Goal: Task Accomplishment & Management: Complete application form

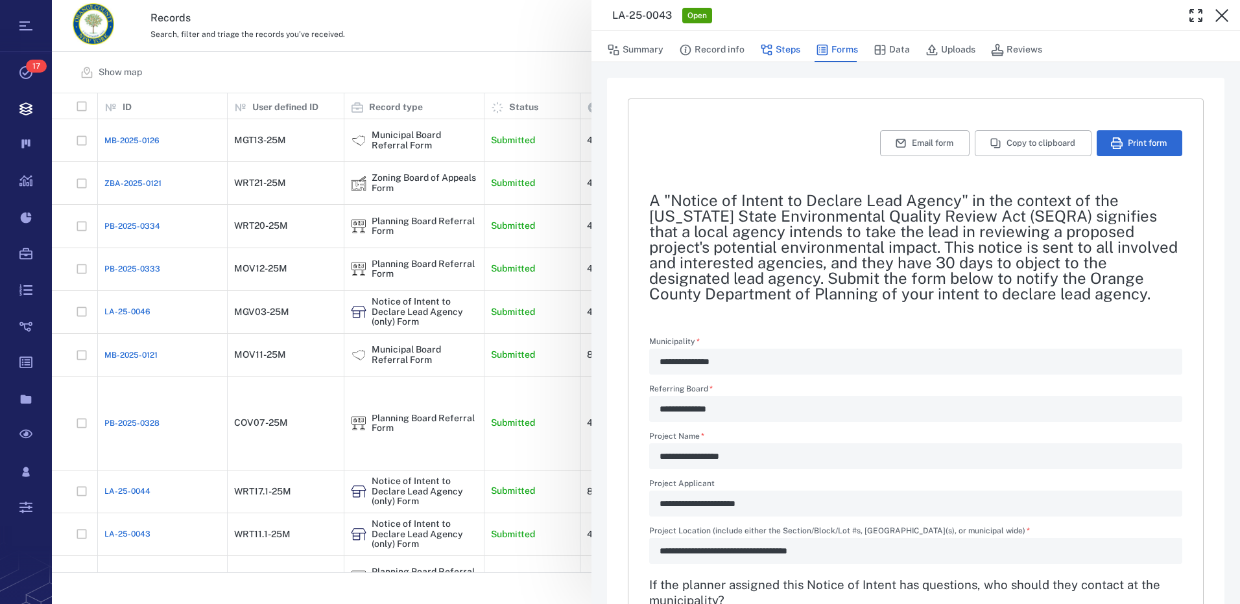
click at [790, 52] on button "Steps" at bounding box center [780, 50] width 40 height 25
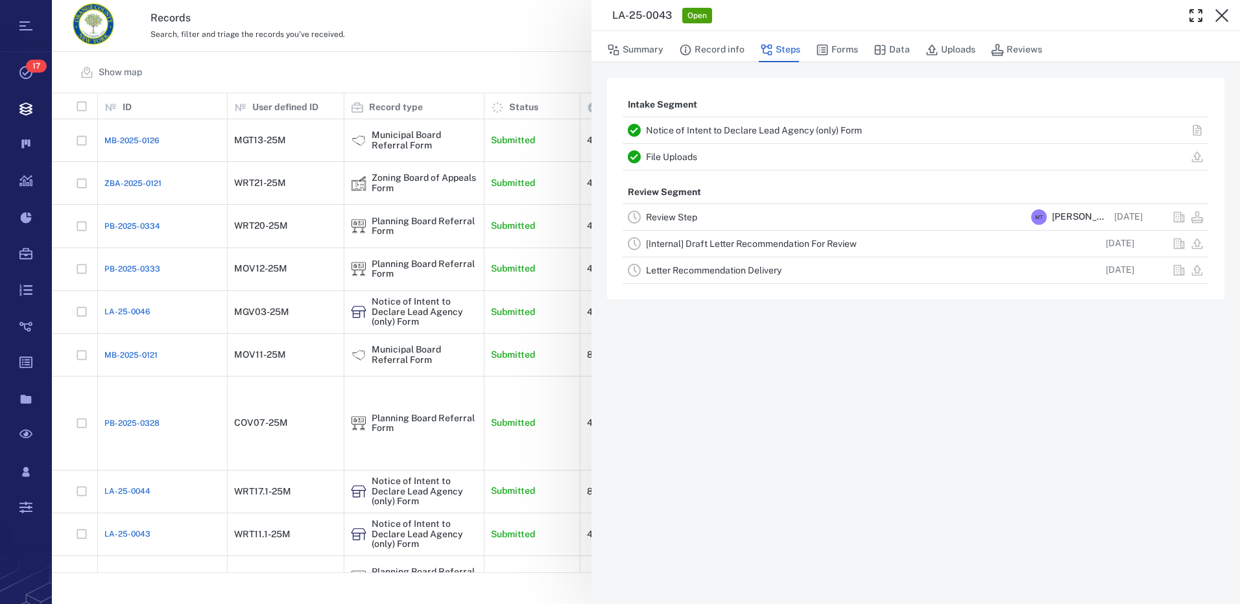
click at [697, 218] on link "Review Step" at bounding box center [671, 217] width 51 height 10
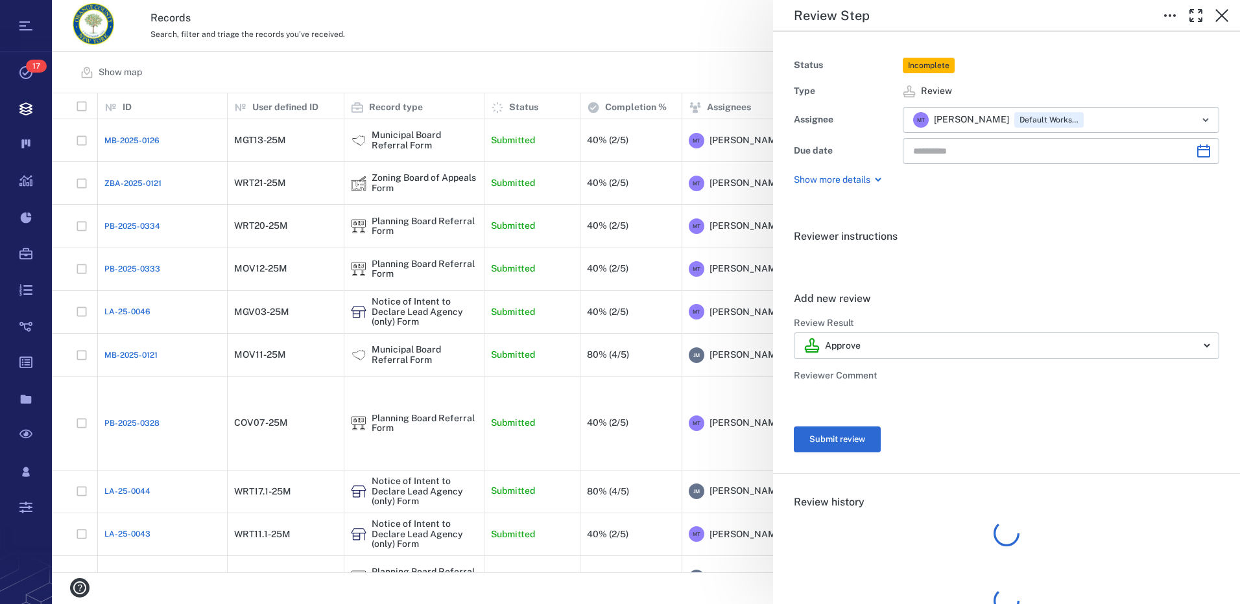
type input "**********"
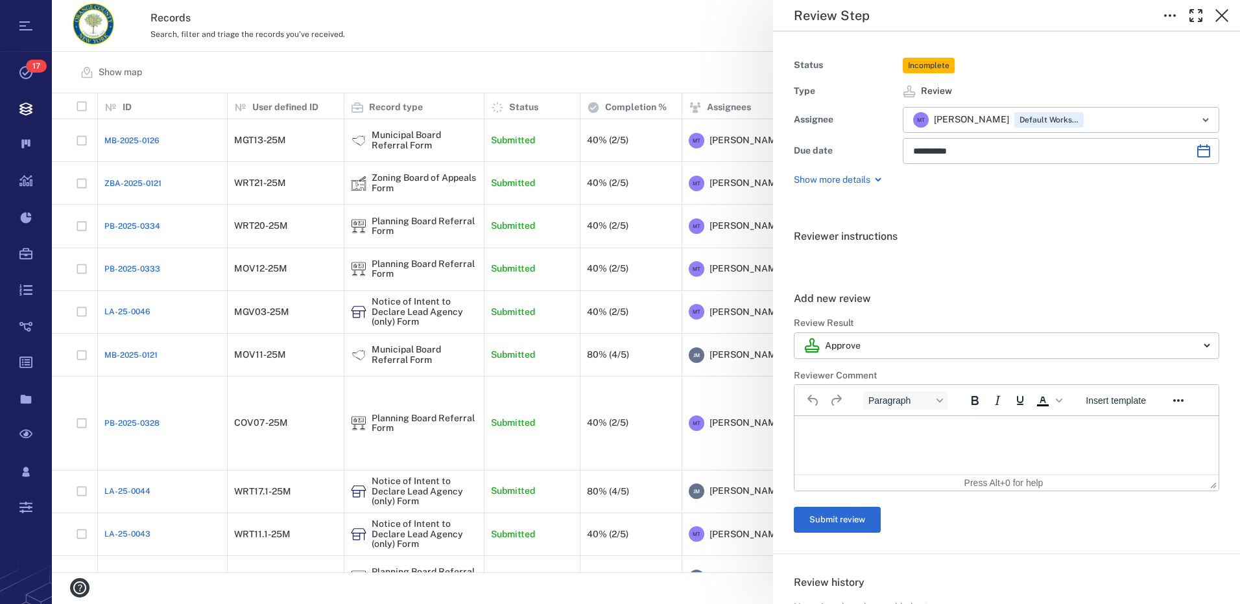
click at [834, 428] on p "Rich Text Area. Press ALT-0 for help." at bounding box center [1006, 433] width 402 height 12
click at [850, 517] on button "Submit review" at bounding box center [837, 520] width 87 height 26
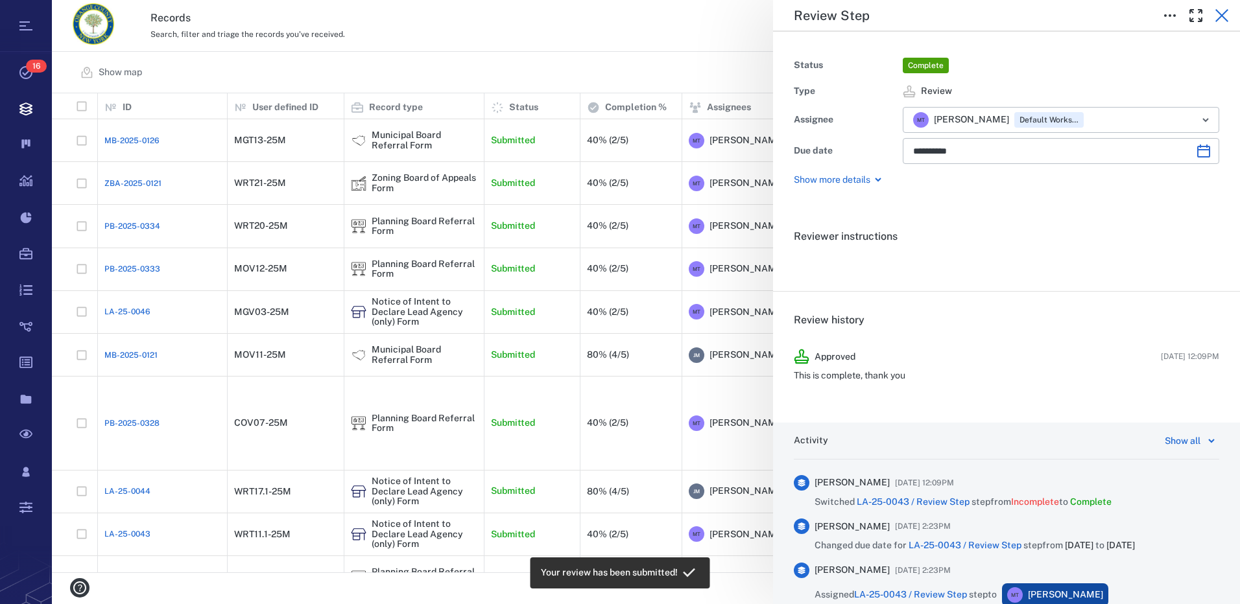
click at [1221, 14] on icon "button" at bounding box center [1221, 15] width 13 height 13
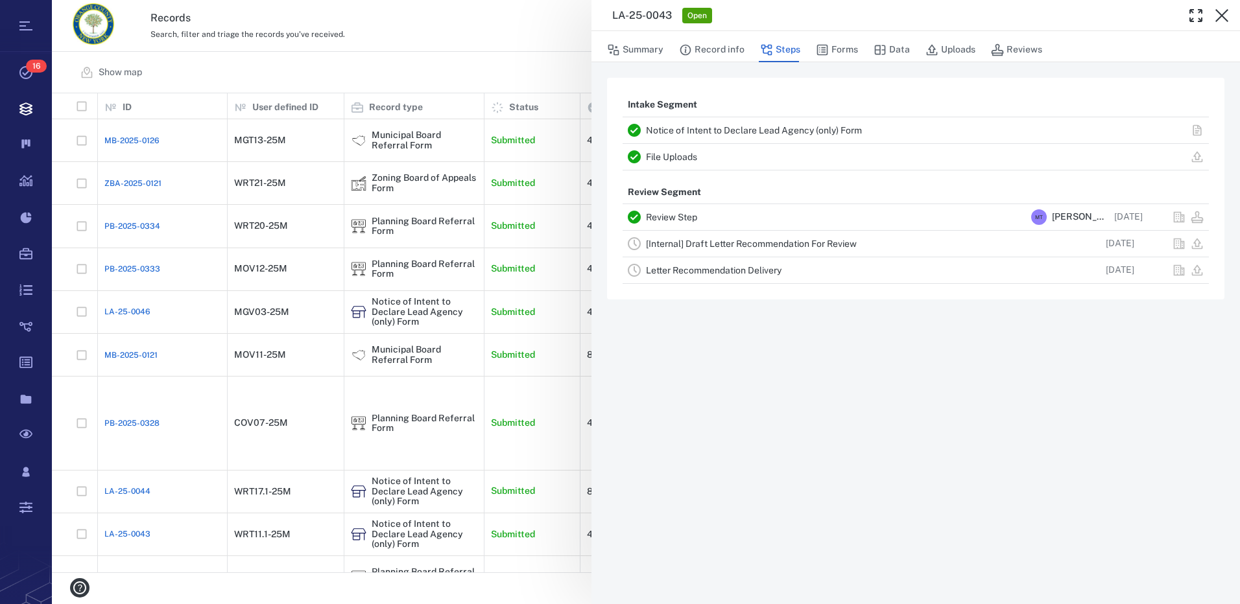
click at [775, 243] on link "[Internal] Draft Letter Recommendation For Review" at bounding box center [751, 244] width 211 height 10
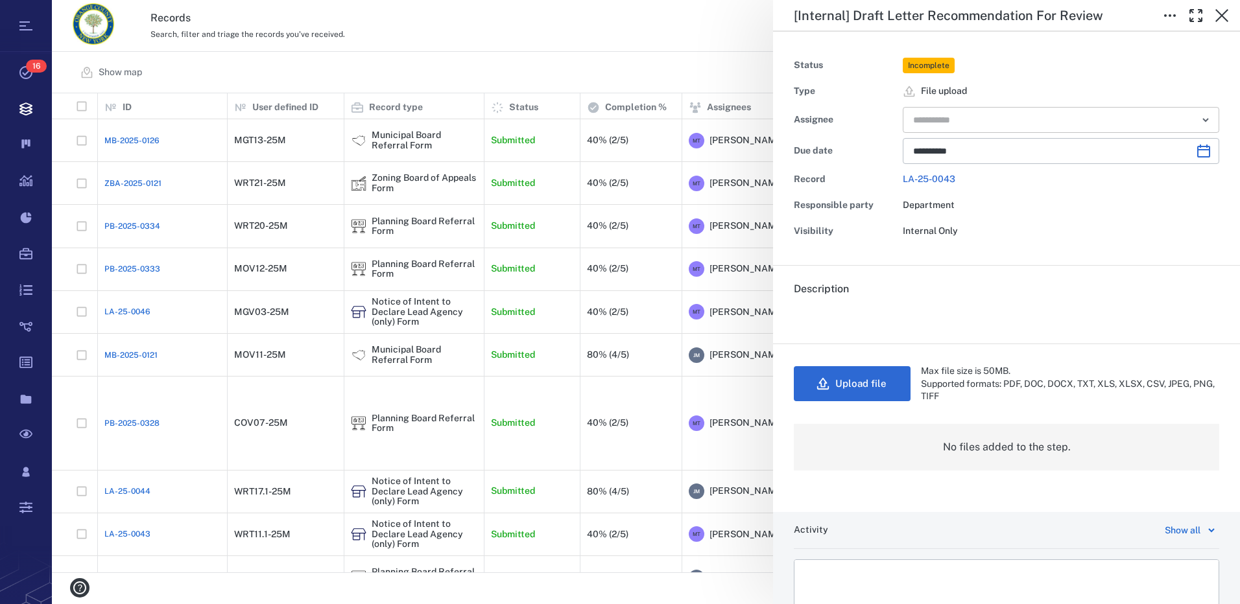
click at [1199, 116] on icon "Open" at bounding box center [1206, 120] width 16 height 16
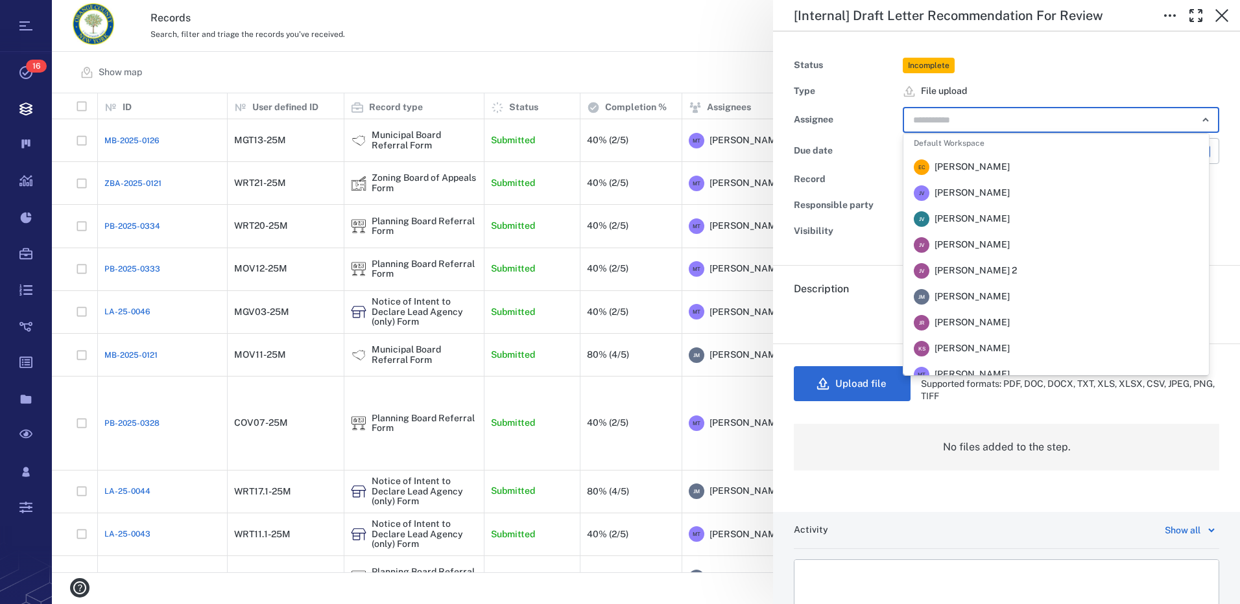
scroll to position [130, 0]
click at [958, 294] on span "[PERSON_NAME]" at bounding box center [971, 295] width 75 height 13
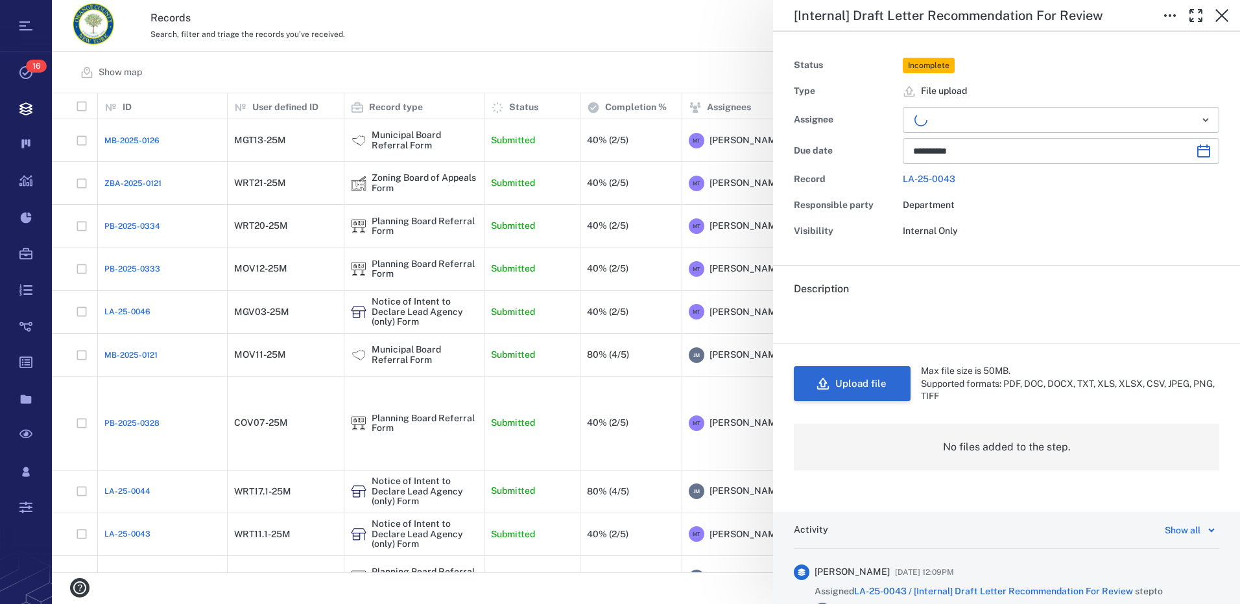
click at [890, 386] on button "Upload file" at bounding box center [852, 383] width 117 height 35
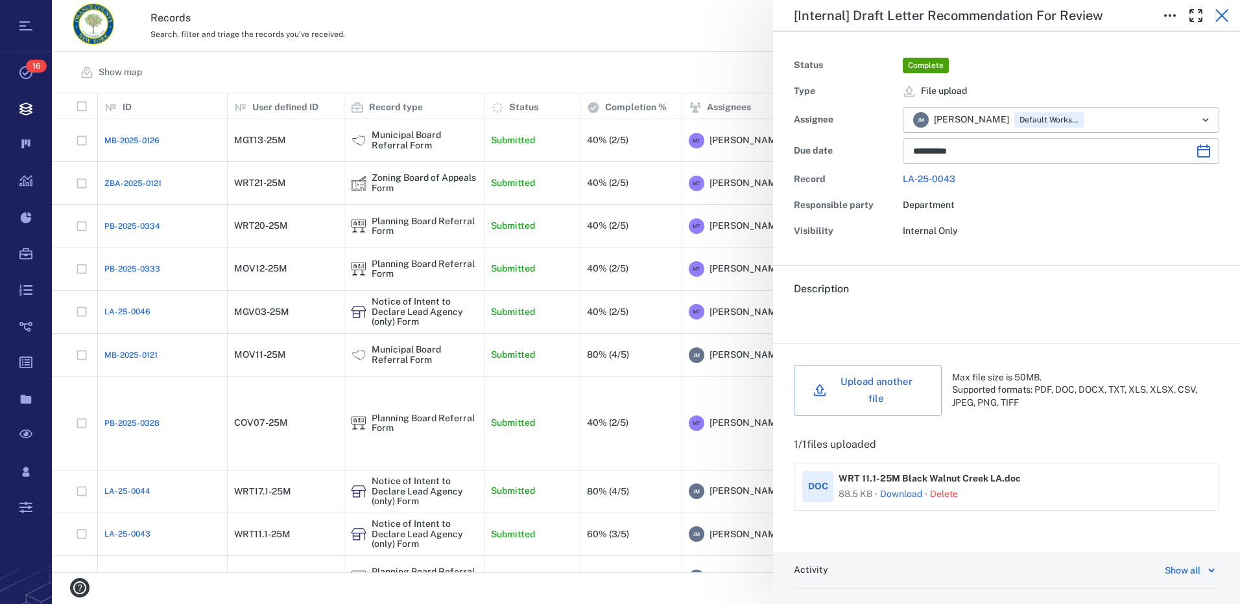
click at [1219, 20] on icon "button" at bounding box center [1222, 16] width 16 height 16
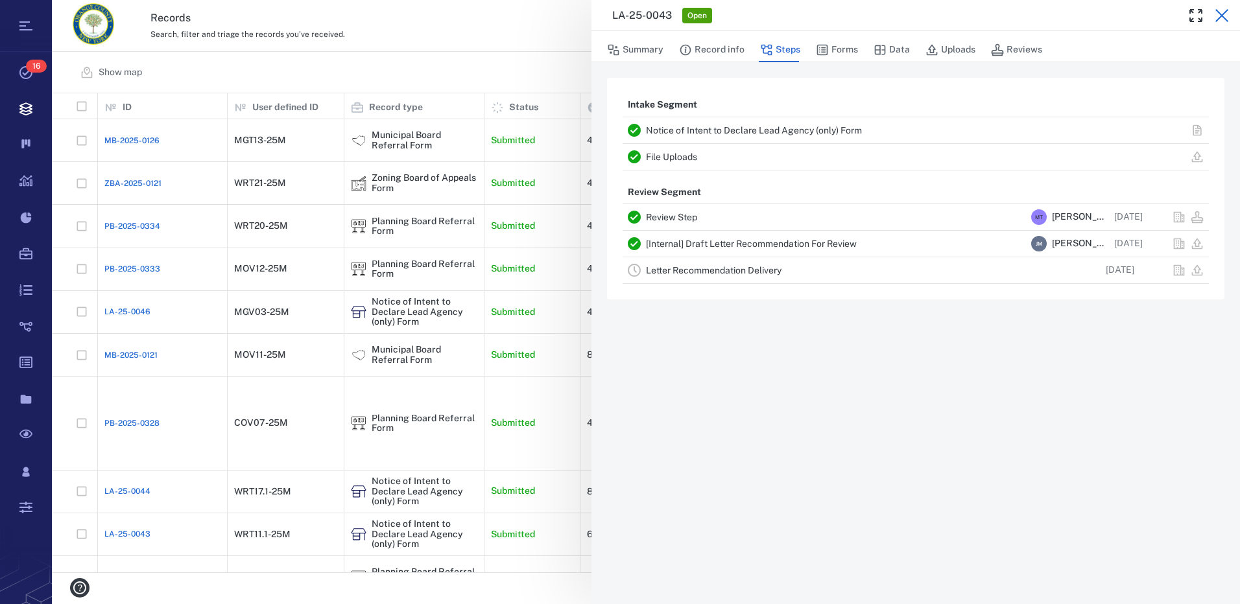
click at [1220, 17] on icon "button" at bounding box center [1221, 15] width 13 height 13
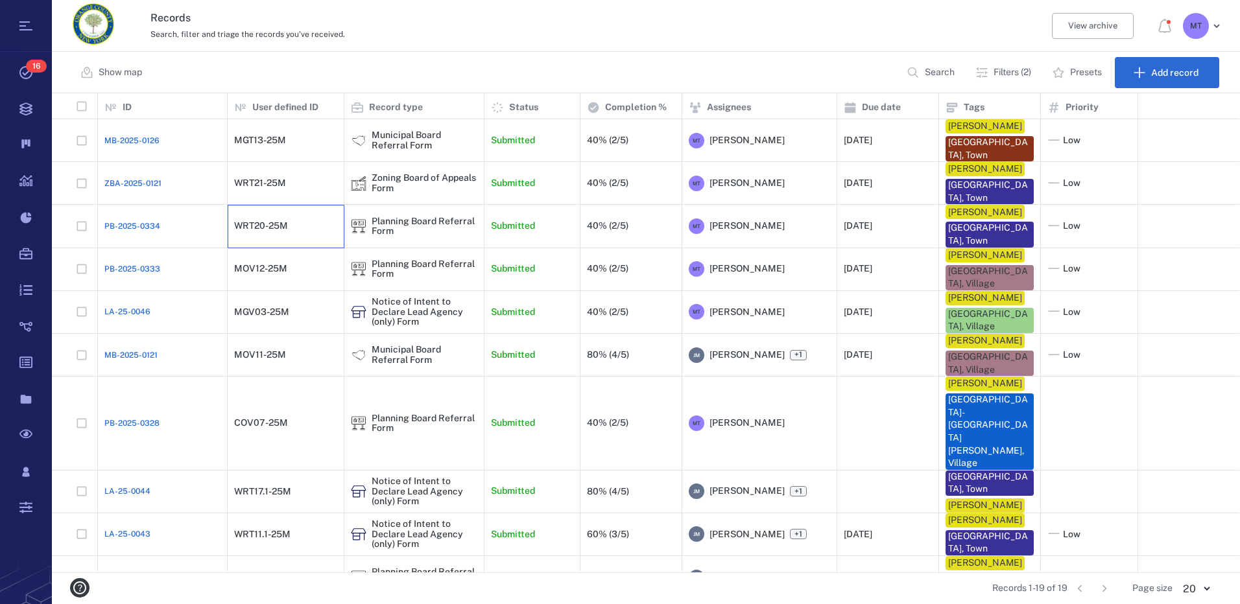
click at [316, 235] on div "WRT20-25M" at bounding box center [285, 226] width 103 height 26
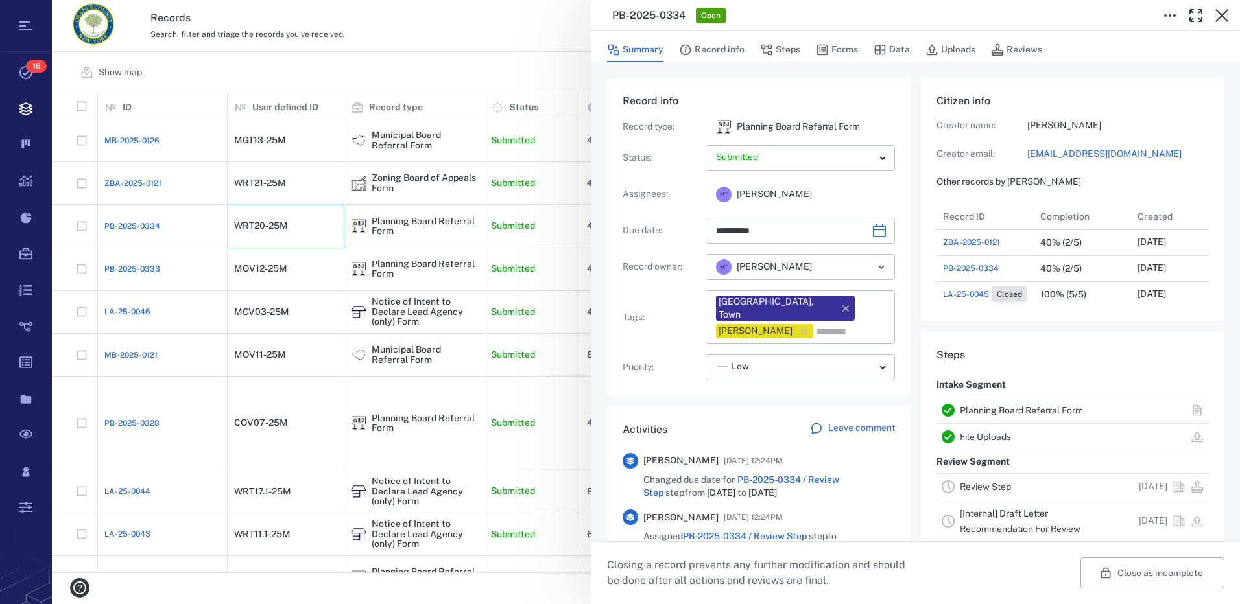
scroll to position [10, 10]
click at [834, 48] on button "Forms" at bounding box center [837, 50] width 42 height 25
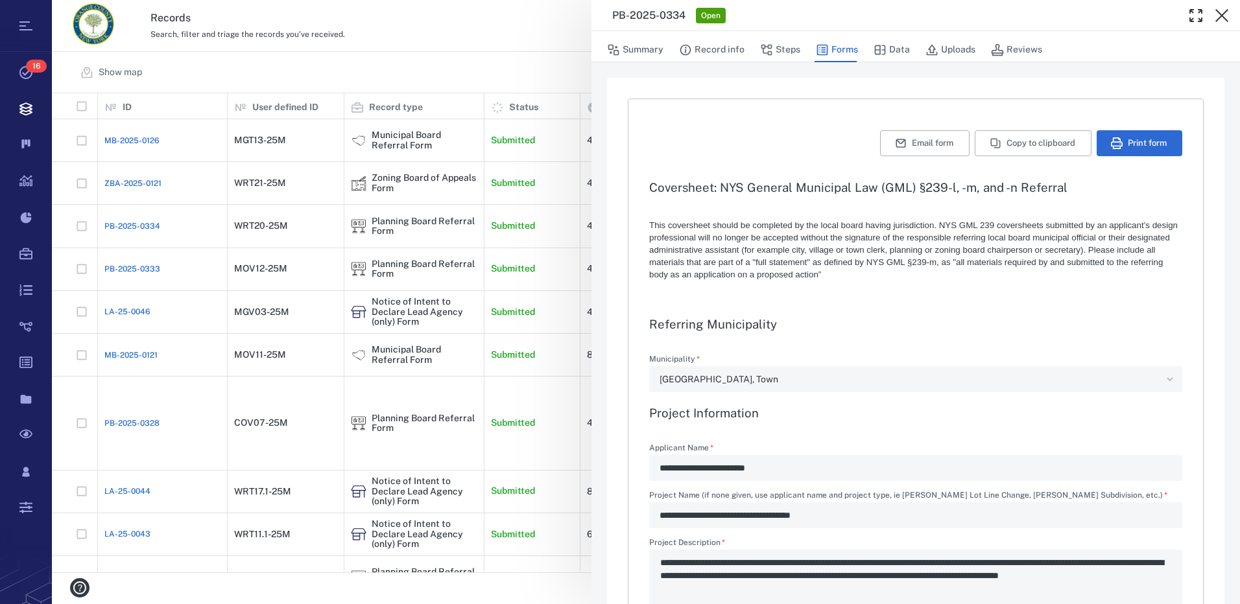
type textarea "*"
